Goal: Task Accomplishment & Management: Use online tool/utility

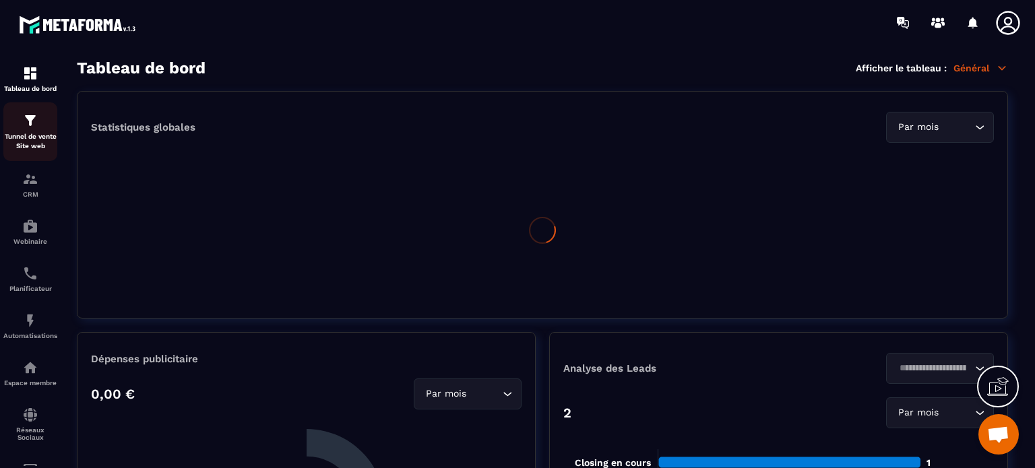
click at [51, 121] on div "Tunnel de vente Site web" at bounding box center [30, 132] width 54 height 38
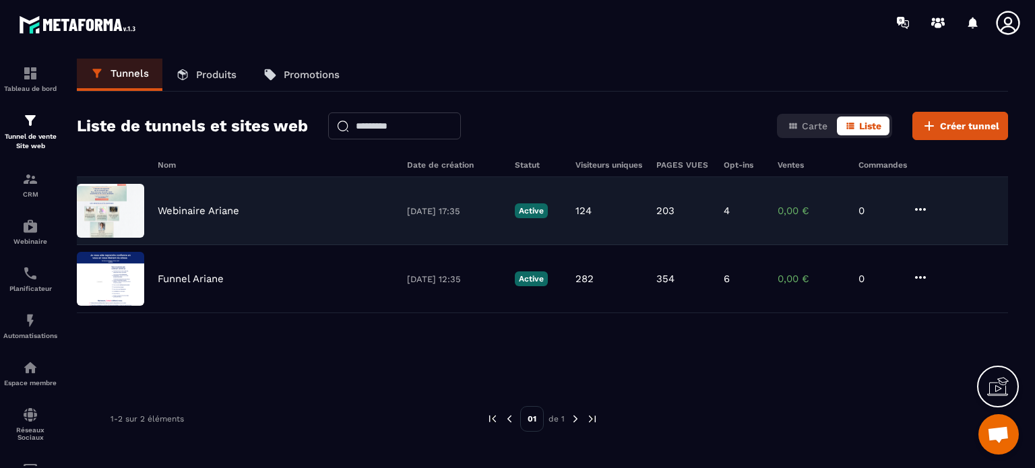
click at [194, 217] on div "Webinaire Ariane [DATE] 17:35 Active 124 203 4 0,00 € 0" at bounding box center [542, 211] width 931 height 68
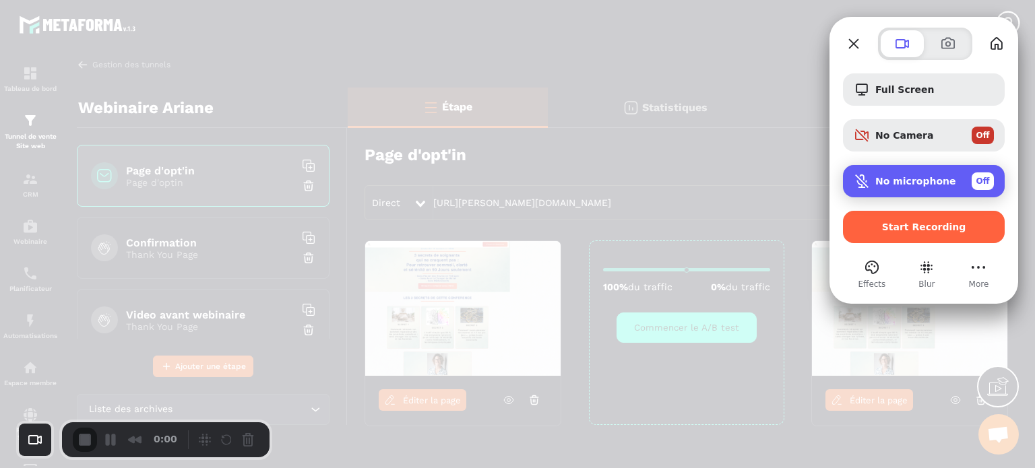
click at [880, 188] on div "No microphone Off" at bounding box center [934, 182] width 119 height 18
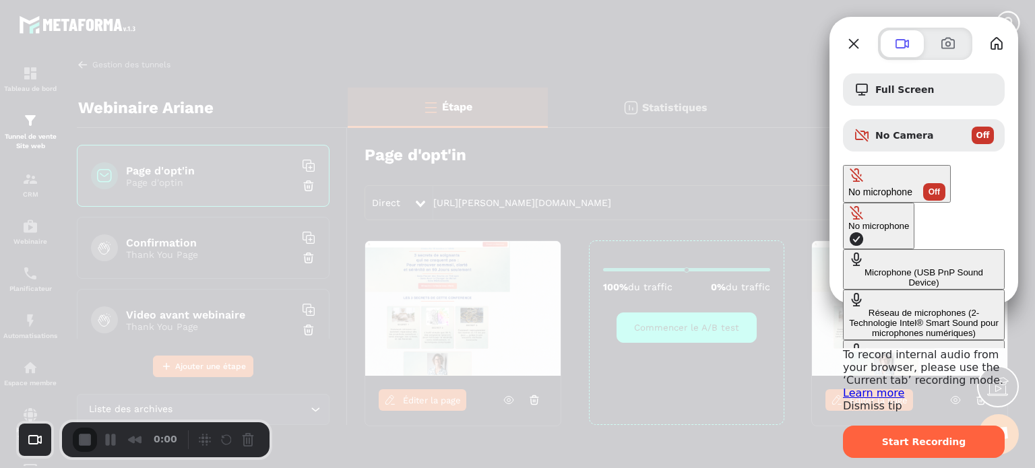
click at [848, 268] on div "Microphone (USB PnP Sound Device)" at bounding box center [923, 278] width 151 height 20
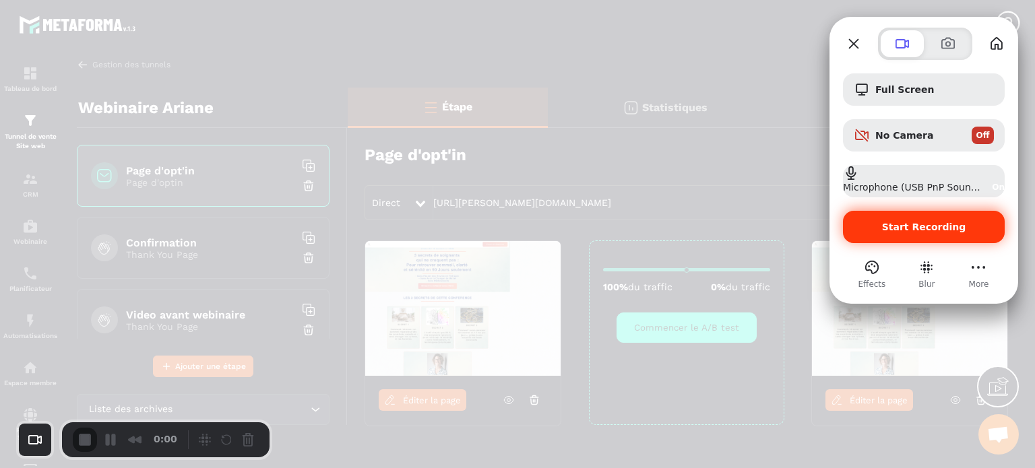
click at [937, 230] on span "Start Recording" at bounding box center [924, 227] width 84 height 11
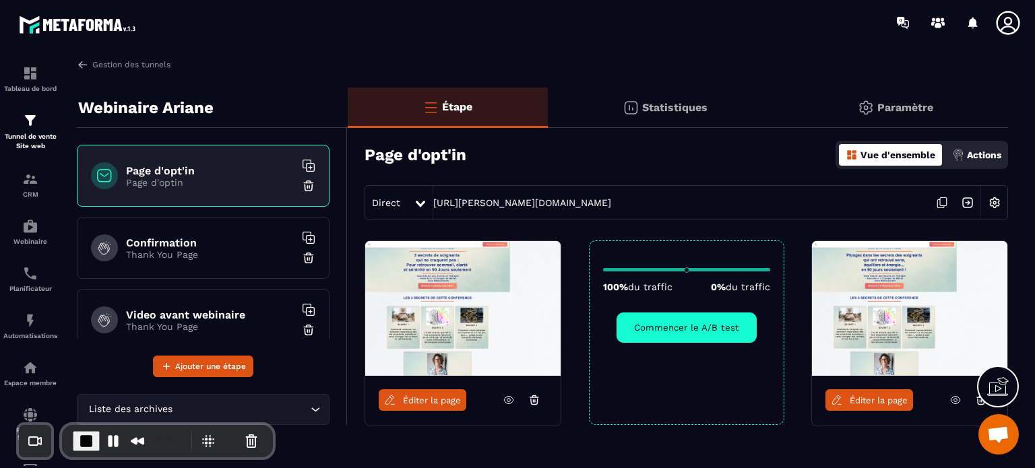
click at [904, 107] on p "Paramètre" at bounding box center [905, 107] width 56 height 13
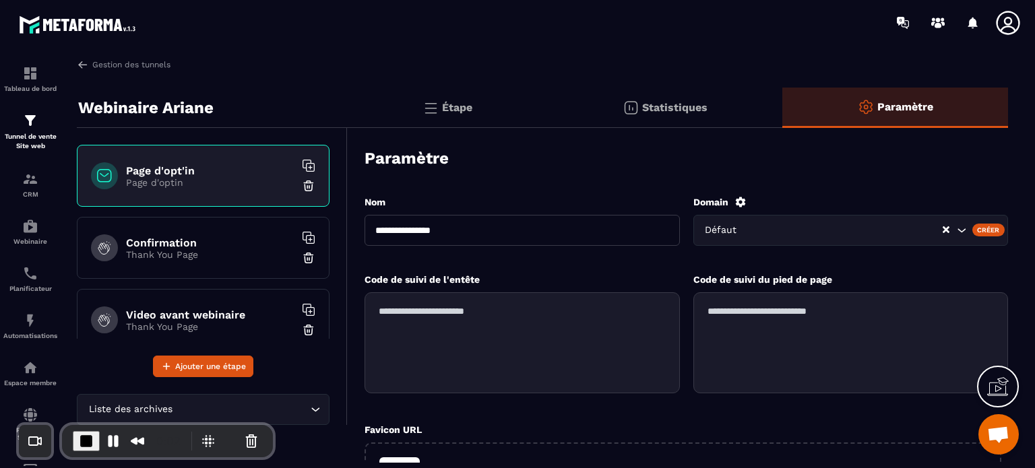
click at [739, 210] on div "Domain Défaut Créer" at bounding box center [850, 227] width 315 height 63
click at [741, 204] on icon at bounding box center [740, 202] width 10 height 10
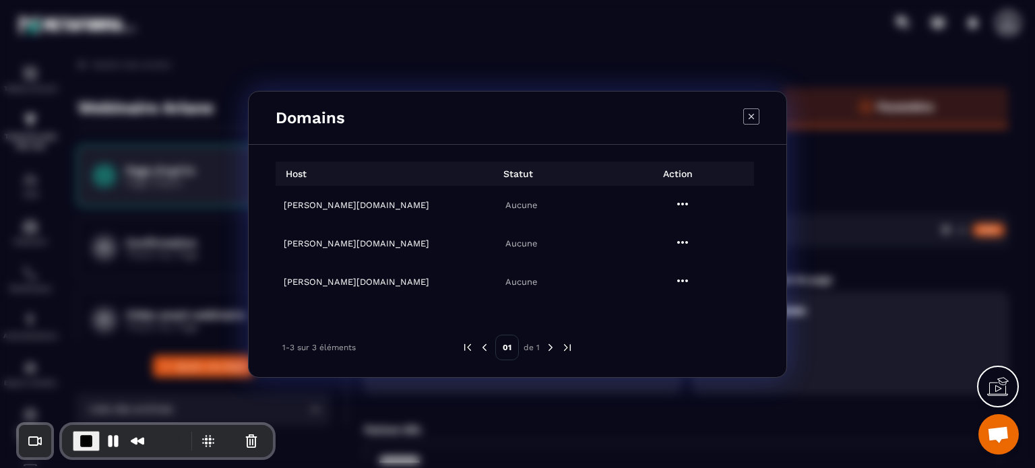
click at [330, 278] on h6 "[PERSON_NAME][DOMAIN_NAME]" at bounding box center [360, 282] width 153 height 10
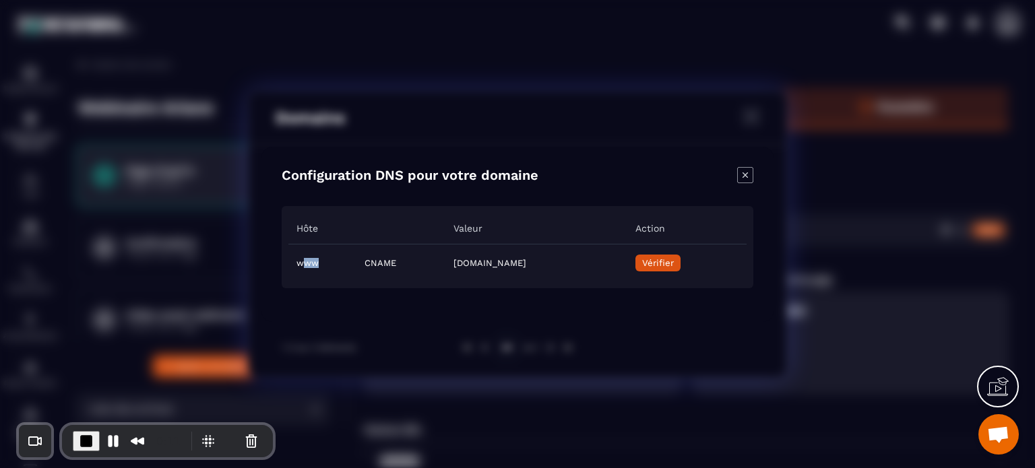
drag, startPoint x: 316, startPoint y: 264, endPoint x: 300, endPoint y: 264, distance: 16.2
click at [300, 264] on td "www" at bounding box center [322, 263] width 68 height 38
click at [747, 170] on icon "Close modal" at bounding box center [745, 175] width 16 height 16
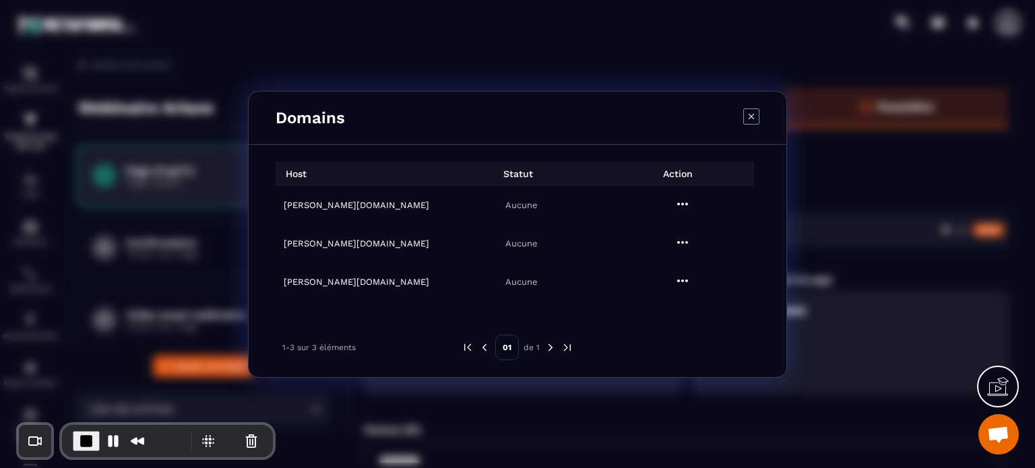
click at [338, 282] on h6 "[PERSON_NAME][DOMAIN_NAME]" at bounding box center [360, 282] width 153 height 10
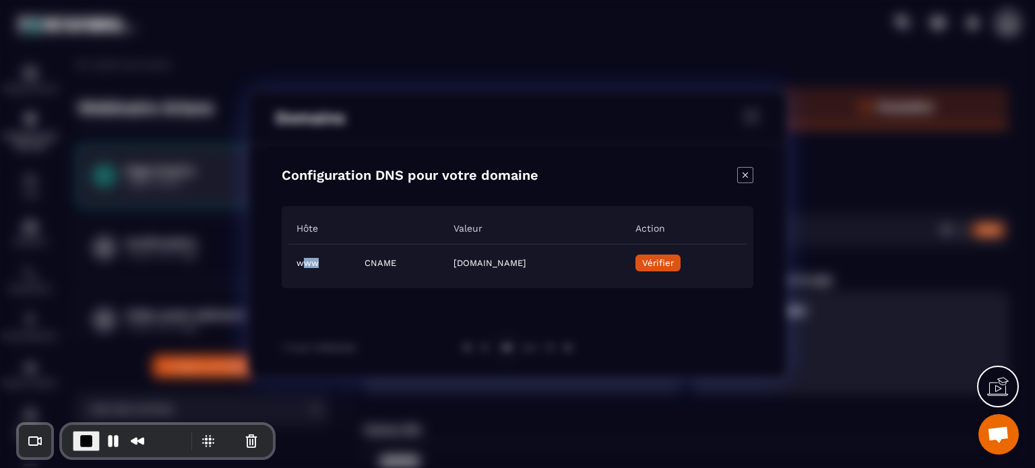
drag, startPoint x: 321, startPoint y: 264, endPoint x: 305, endPoint y: 263, distance: 16.2
click at [305, 263] on td "www" at bounding box center [322, 263] width 68 height 38
drag, startPoint x: 343, startPoint y: 266, endPoint x: 360, endPoint y: 264, distance: 16.9
click at [360, 264] on td "CNAME" at bounding box center [400, 263] width 89 height 38
drag, startPoint x: 318, startPoint y: 263, endPoint x: 296, endPoint y: 261, distance: 22.3
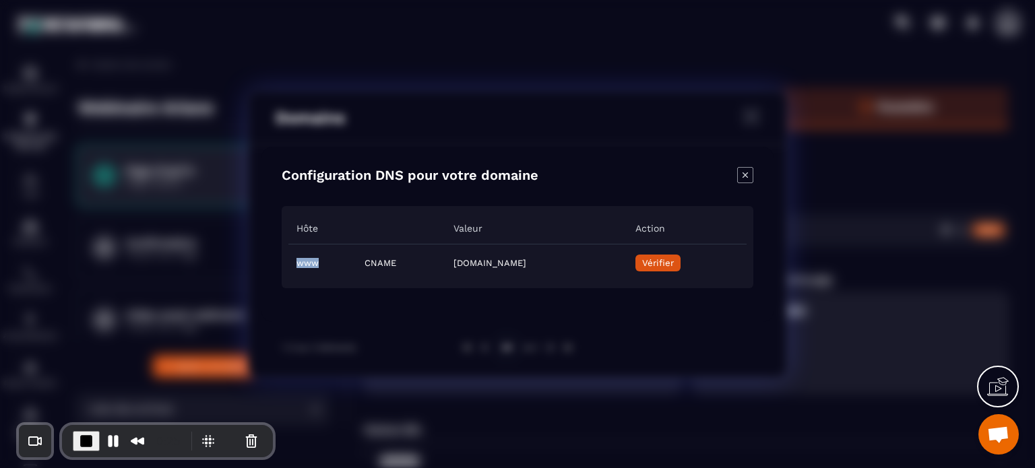
click at [296, 261] on td "www" at bounding box center [322, 263] width 68 height 38
drag, startPoint x: 383, startPoint y: 263, endPoint x: 625, endPoint y: 268, distance: 242.6
click at [625, 268] on td "[DOMAIN_NAME]" at bounding box center [535, 263] width 181 height 38
click at [748, 177] on icon "Close modal" at bounding box center [745, 175] width 16 height 16
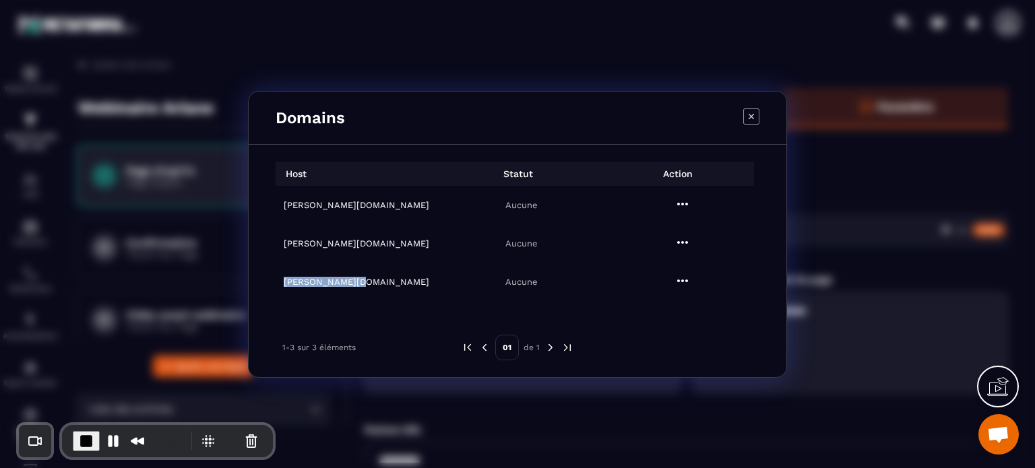
drag, startPoint x: 364, startPoint y: 283, endPoint x: 280, endPoint y: 286, distance: 83.6
click at [280, 286] on td "[PERSON_NAME][DOMAIN_NAME]" at bounding box center [356, 282] width 161 height 38
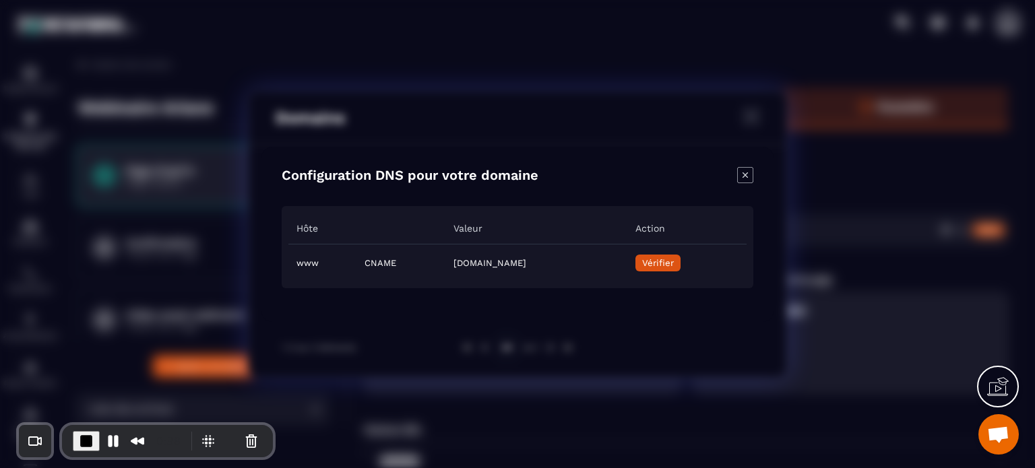
click at [740, 180] on icon "Close modal" at bounding box center [745, 175] width 16 height 16
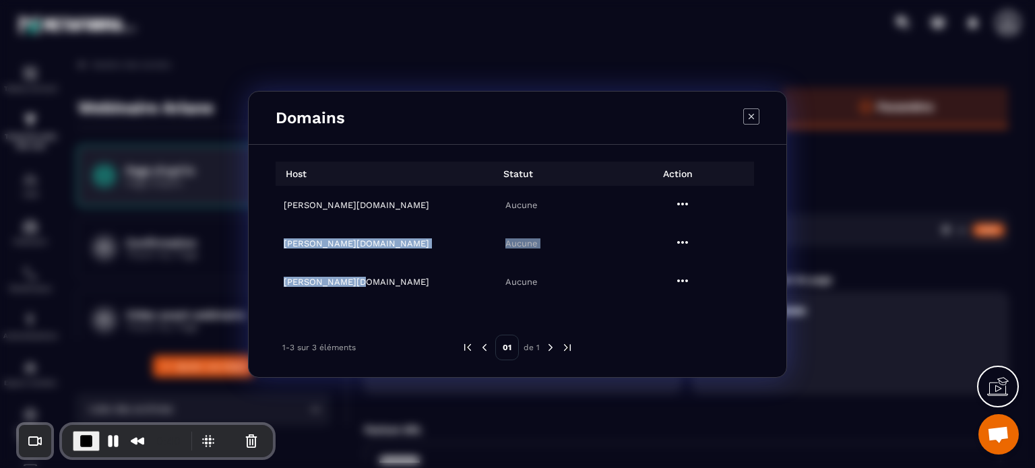
drag, startPoint x: 268, startPoint y: 276, endPoint x: 372, endPoint y: 279, distance: 103.8
click at [372, 279] on div "Host Statut Action [PERSON_NAME][DOMAIN_NAME] Aucune [PERSON_NAME][DOMAIN_NAME]…" at bounding box center [518, 261] width 538 height 232
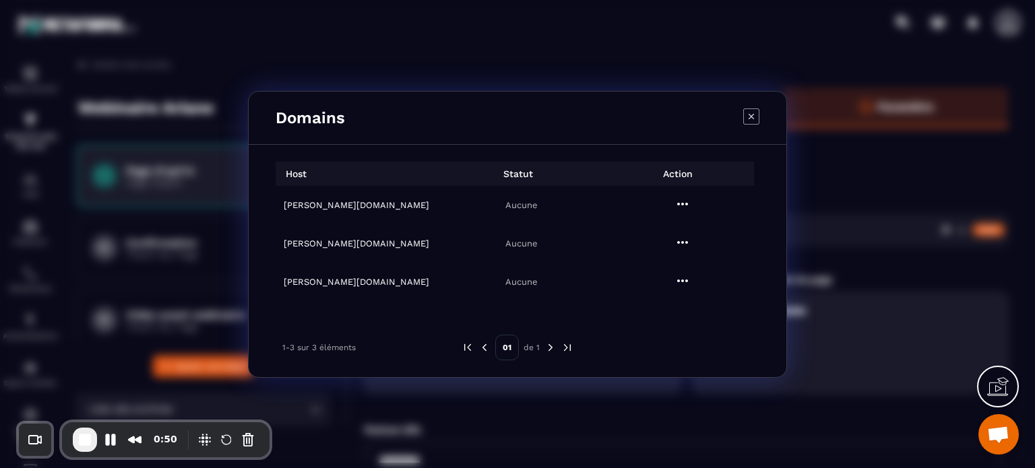
click at [757, 109] on icon "Modal window" at bounding box center [751, 116] width 16 height 16
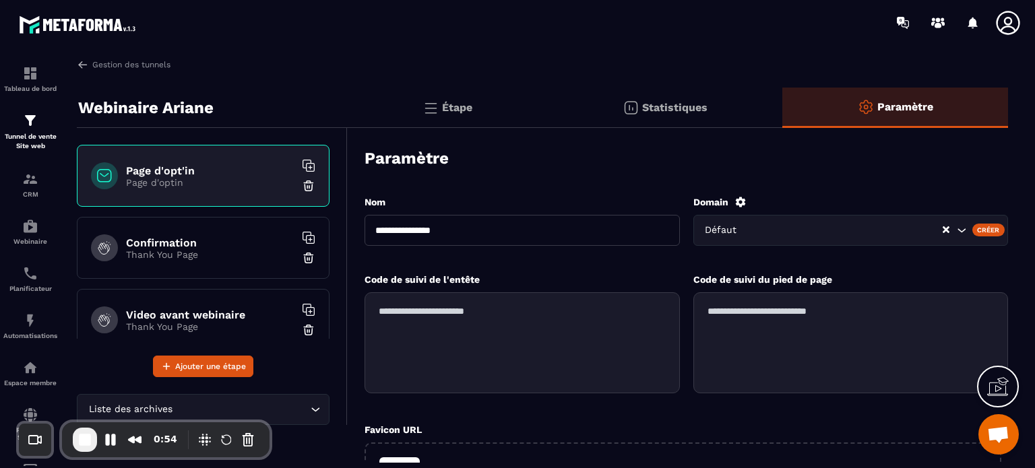
click at [1008, 21] on icon at bounding box center [1008, 22] width 27 height 27
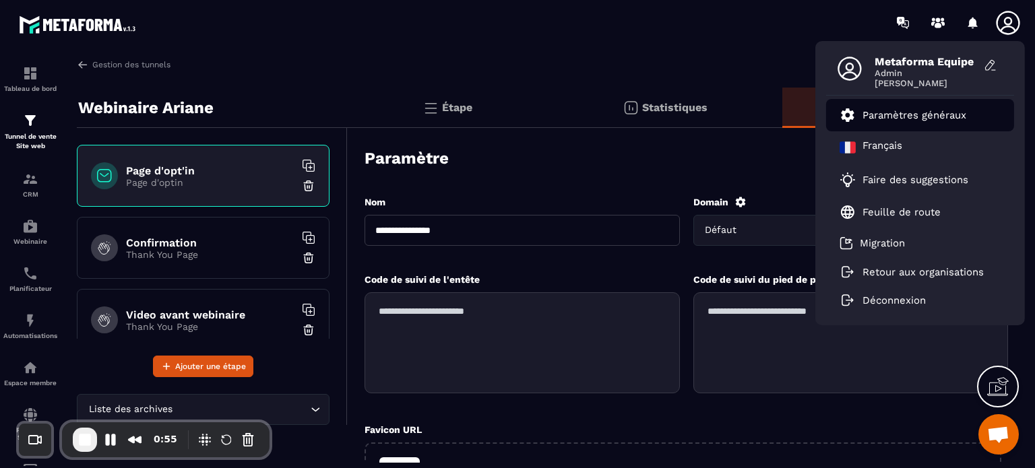
click at [888, 117] on p "Paramètres généraux" at bounding box center [915, 115] width 104 height 12
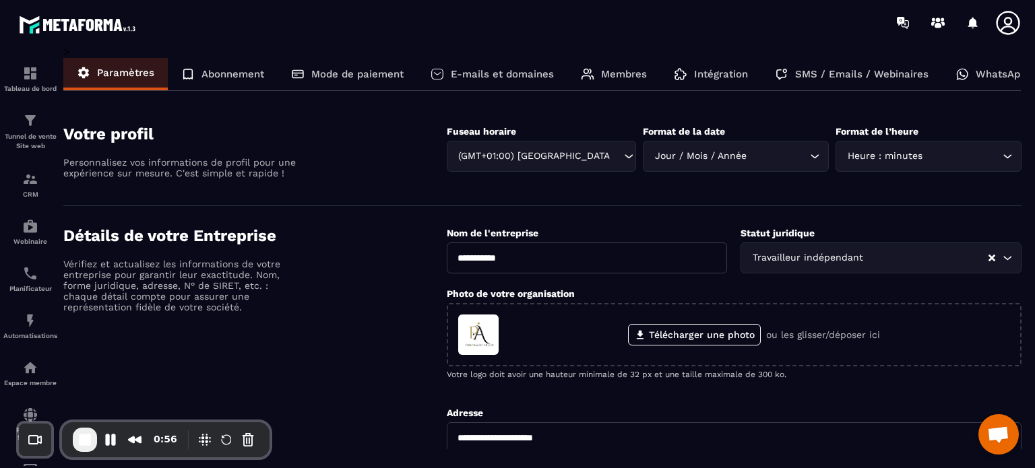
click at [519, 77] on p "E-mails et domaines" at bounding box center [502, 74] width 103 height 12
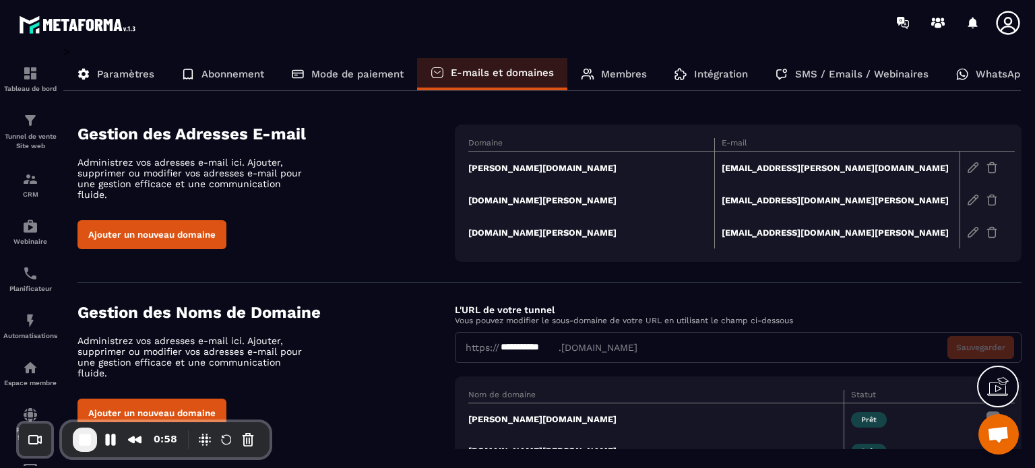
click at [418, 292] on section "**********" at bounding box center [549, 407] width 944 height 249
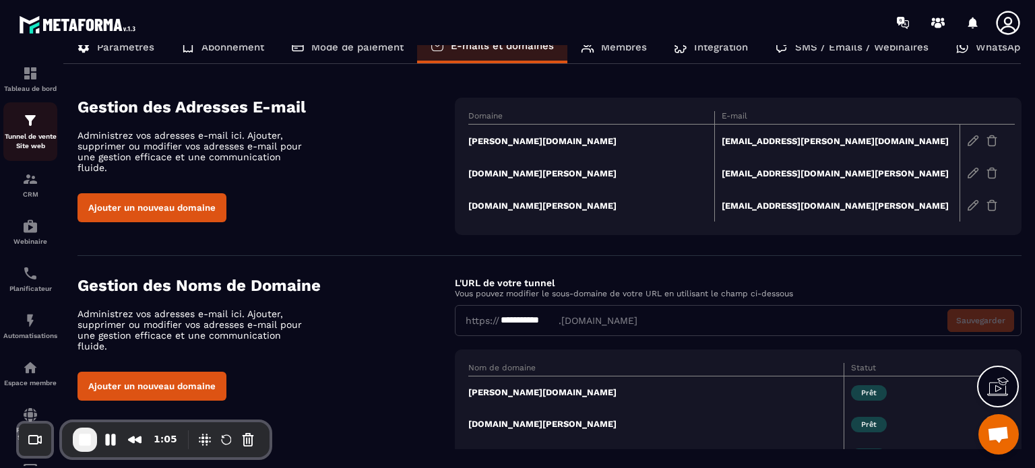
click at [31, 121] on img at bounding box center [30, 121] width 16 height 16
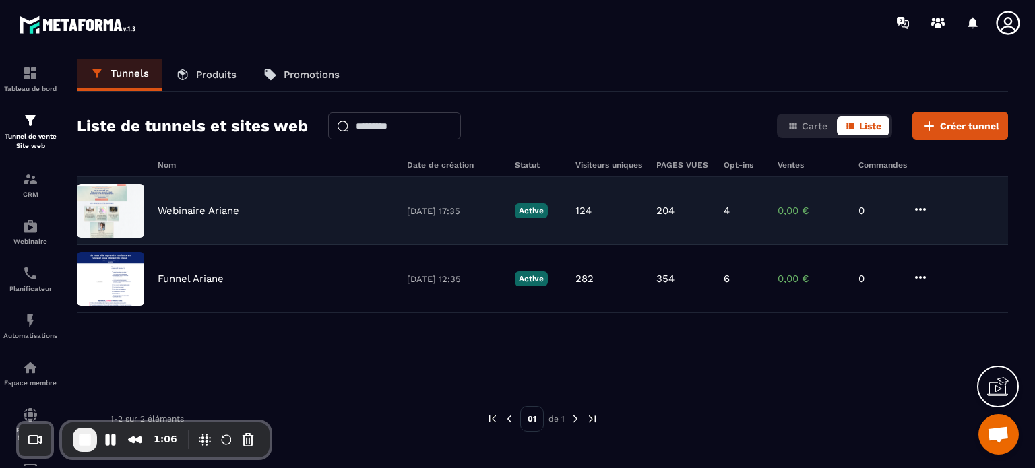
click at [205, 216] on p "Webinaire Ariane" at bounding box center [199, 211] width 82 height 12
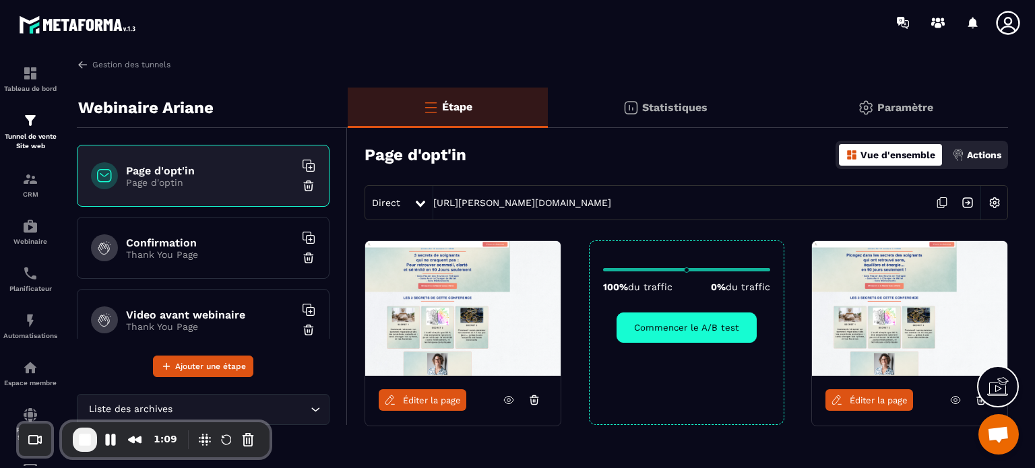
click at [419, 401] on span "Éditer la page" at bounding box center [432, 401] width 58 height 10
